Goal: Information Seeking & Learning: Compare options

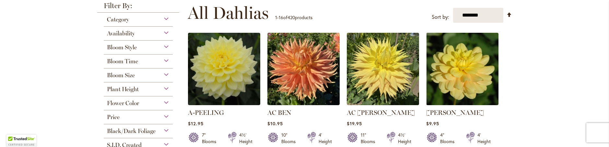
scroll to position [130, 0]
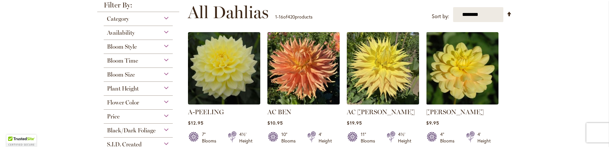
click at [138, 60] on div "Bloom Time" at bounding box center [138, 59] width 69 height 10
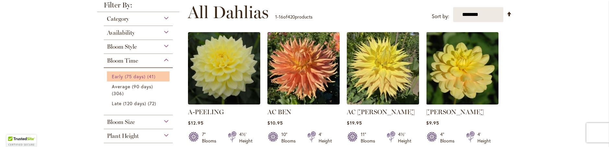
click at [138, 76] on span "Early (75 days)" at bounding box center [129, 76] width 34 height 6
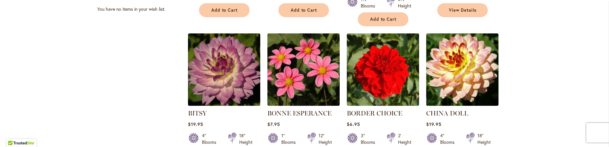
scroll to position [389, 0]
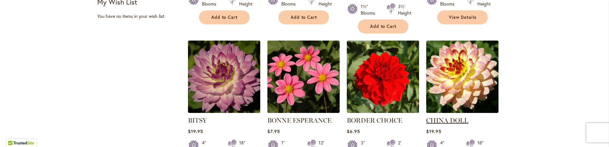
click at [464, 116] on link "CHINA DOLL" at bounding box center [447, 120] width 42 height 8
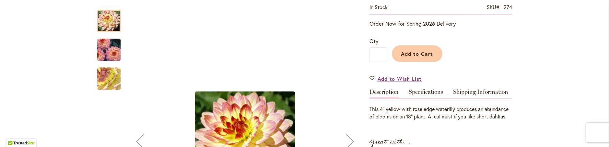
scroll to position [130, 0]
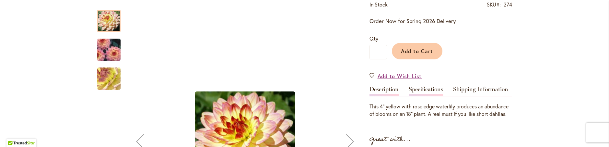
click at [439, 88] on link "Specifications" at bounding box center [426, 90] width 34 height 9
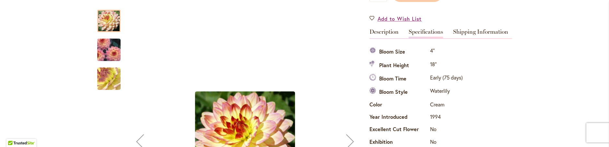
scroll to position [183, 0]
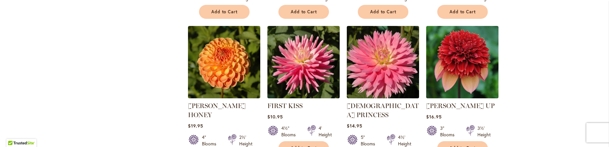
scroll to position [551, 0]
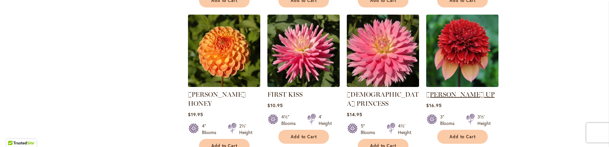
click at [434, 90] on link "[PERSON_NAME] UP" at bounding box center [460, 94] width 68 height 8
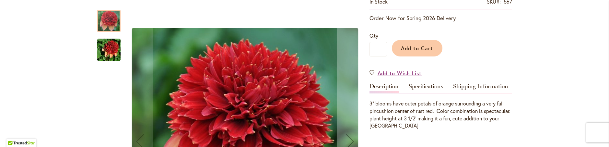
scroll to position [162, 0]
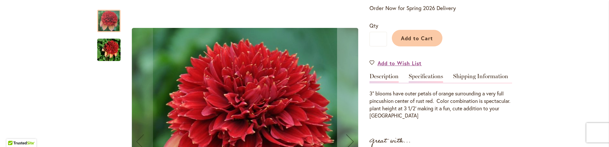
click at [433, 73] on link "Specifications" at bounding box center [426, 77] width 34 height 9
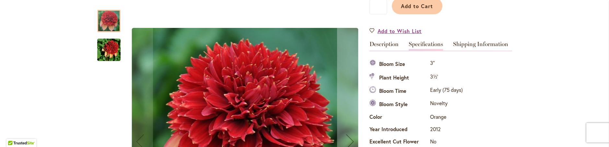
scroll to position [183, 0]
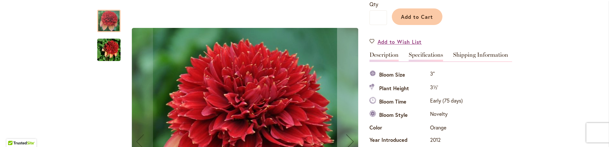
click at [380, 52] on link "Description" at bounding box center [383, 56] width 29 height 9
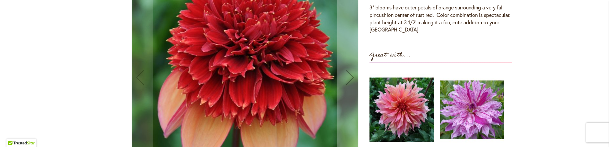
scroll to position [248, 0]
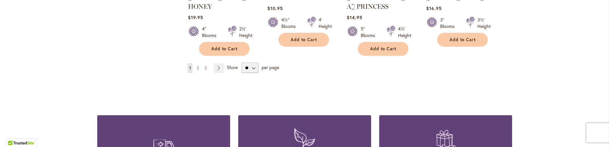
scroll to position [648, 0]
click at [257, 62] on div "** ** ** **" at bounding box center [249, 67] width 21 height 10
drag, startPoint x: 252, startPoint y: 47, endPoint x: 252, endPoint y: 53, distance: 5.5
click at [252, 62] on select "** ** ** **" at bounding box center [249, 67] width 17 height 10
select select "**"
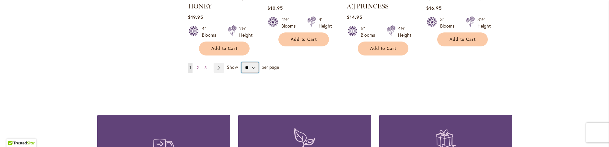
click at [241, 62] on select "** ** ** **" at bounding box center [249, 67] width 17 height 10
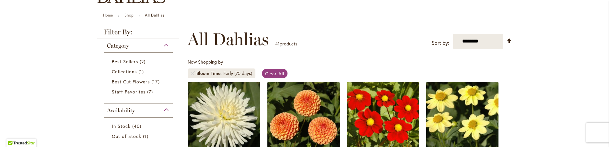
scroll to position [65, 0]
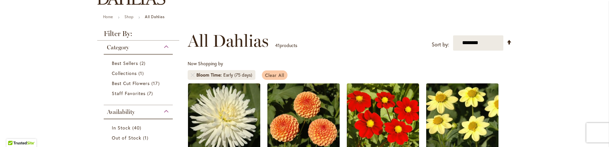
click at [266, 74] on span "Clear All" at bounding box center [274, 75] width 19 height 6
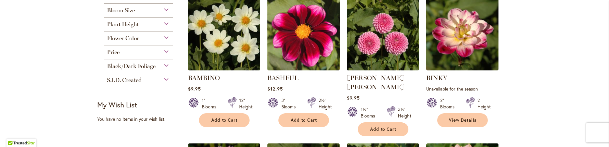
scroll to position [292, 0]
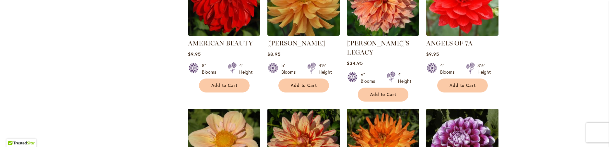
scroll to position [486, 0]
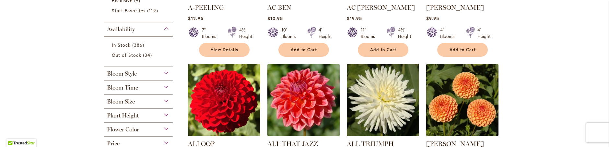
scroll to position [234, 0]
click at [163, 101] on div "Bloom Size" at bounding box center [138, 99] width 69 height 10
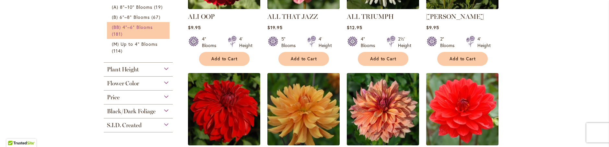
scroll to position [329, 0]
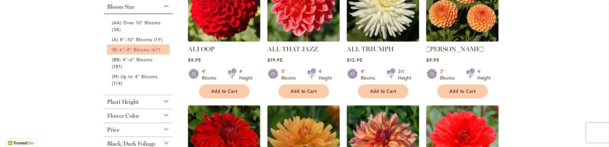
click at [138, 49] on span "(B) 6"–8" Blooms" at bounding box center [131, 49] width 38 height 6
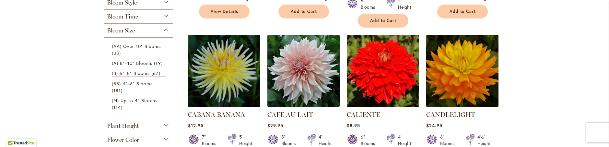
scroll to position [259, 0]
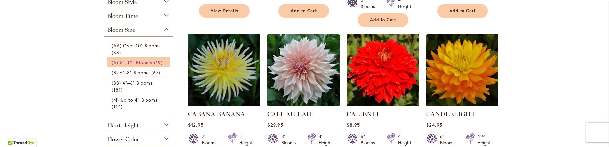
click at [136, 65] on span "(A) 8"–10" Blooms" at bounding box center [132, 62] width 41 height 6
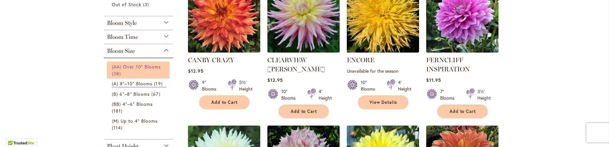
scroll to position [162, 0]
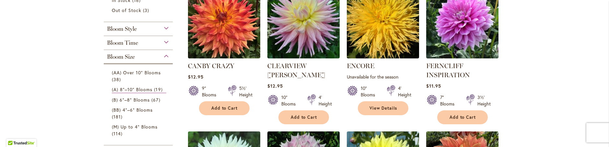
click at [128, 42] on span "Bloom Time" at bounding box center [122, 42] width 31 height 7
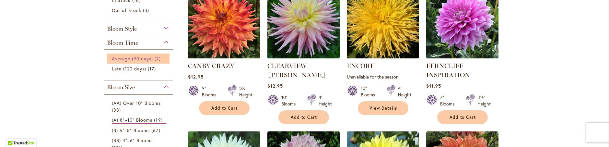
click at [127, 58] on span "Average (90 days)" at bounding box center [132, 58] width 41 height 6
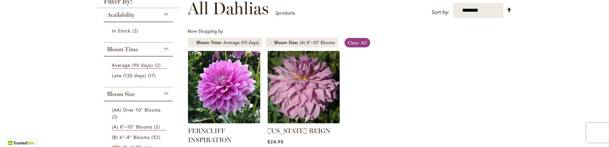
scroll to position [130, 0]
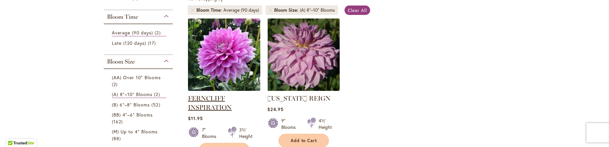
click at [207, 99] on link "FERNCLIFF INSPIRATION" at bounding box center [210, 102] width 44 height 17
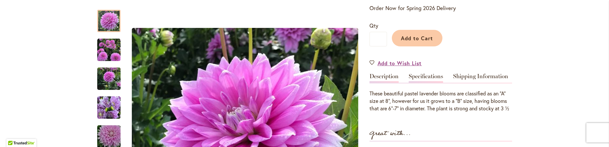
click at [422, 79] on link "Specifications" at bounding box center [426, 77] width 34 height 9
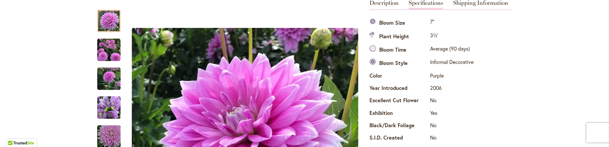
scroll to position [203, 0]
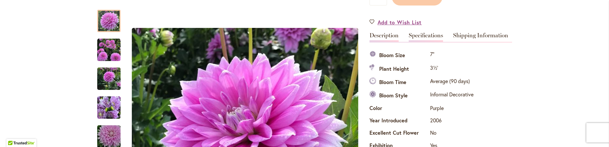
click at [387, 39] on link "Description" at bounding box center [383, 36] width 29 height 9
